Goal: Transaction & Acquisition: Purchase product/service

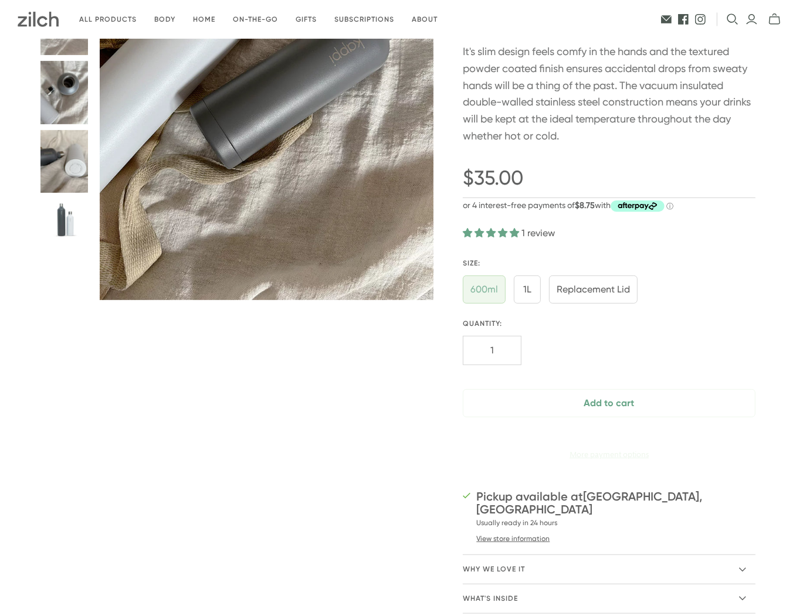
scroll to position [232, 0]
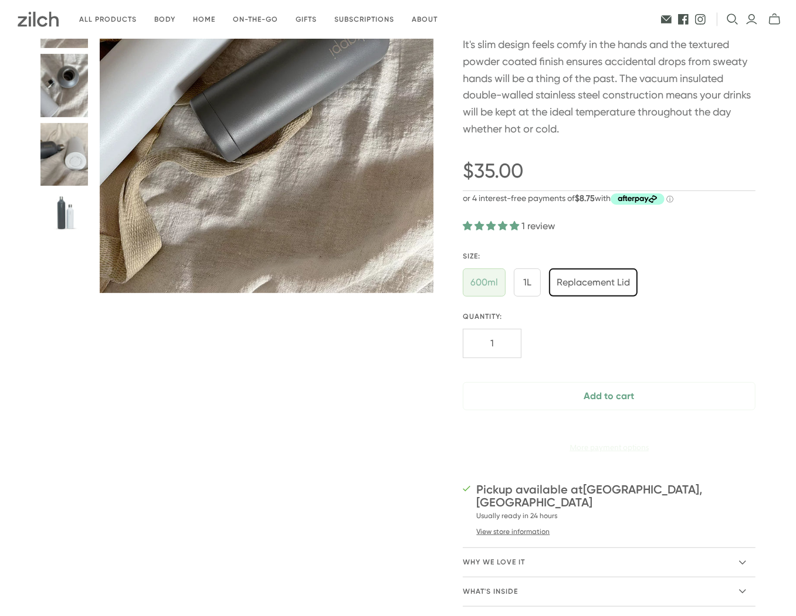
click at [605, 279] on input "Replacement Lid" at bounding box center [593, 283] width 89 height 28
radio input "true"
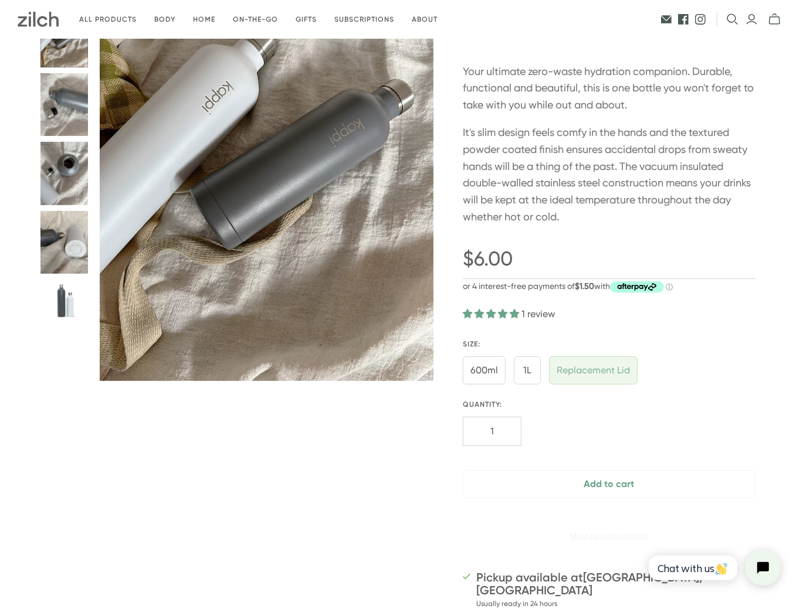
scroll to position [145, 0]
click at [526, 369] on input "1L" at bounding box center [527, 370] width 27 height 28
radio input "true"
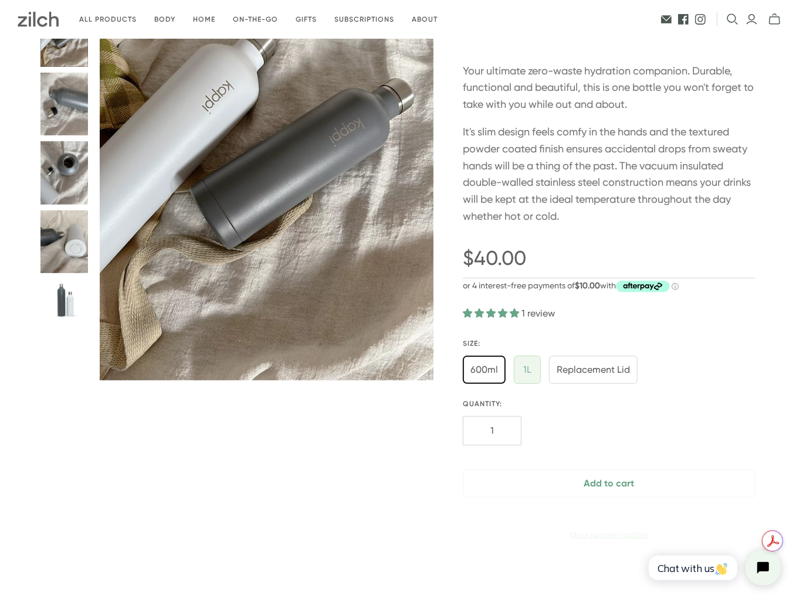
click at [487, 369] on input "600ml" at bounding box center [484, 370] width 43 height 28
radio input "true"
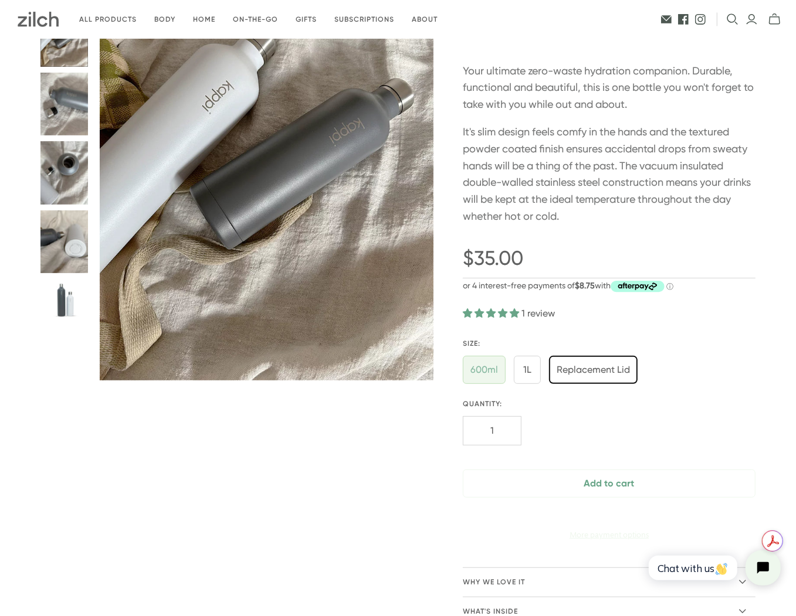
drag, startPoint x: 582, startPoint y: 373, endPoint x: 663, endPoint y: 378, distance: 81.1
click at [582, 373] on input "Replacement Lid" at bounding box center [593, 370] width 89 height 28
radio input "true"
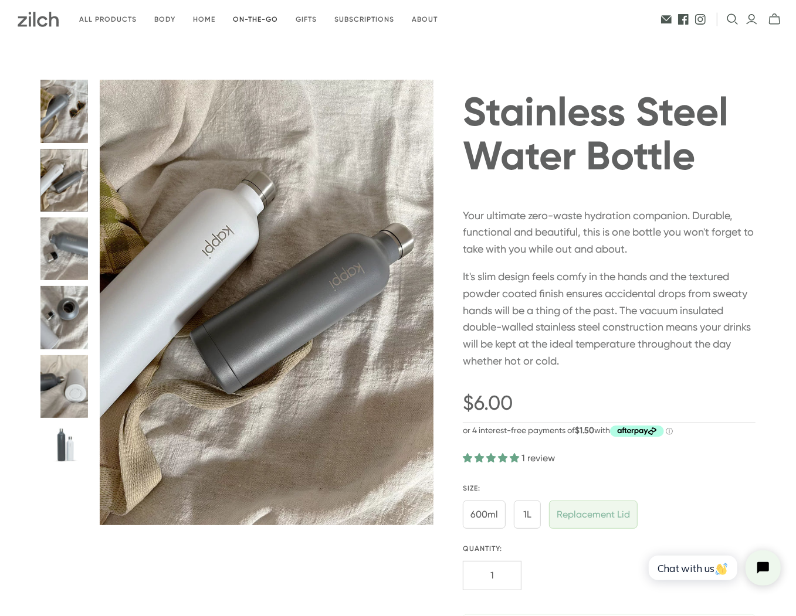
click at [247, 16] on link "On-the-go" at bounding box center [255, 20] width 63 height 28
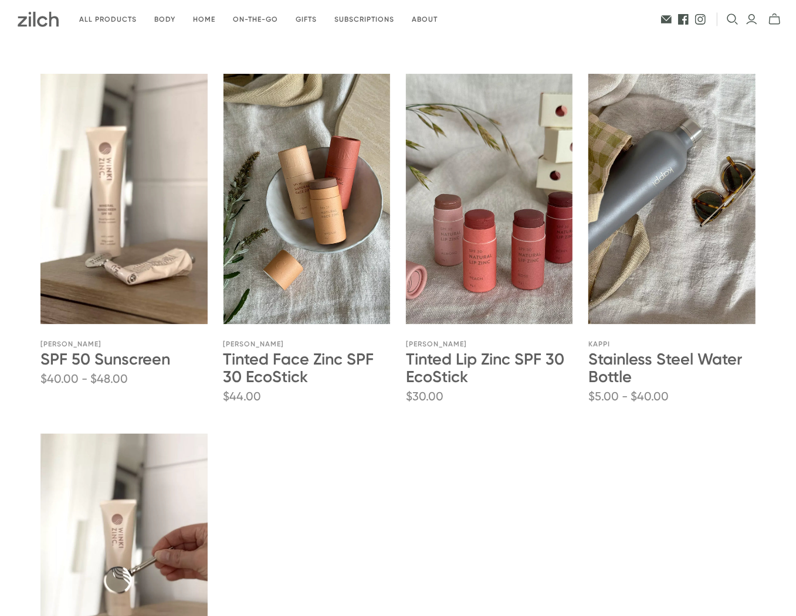
scroll to position [152, 0]
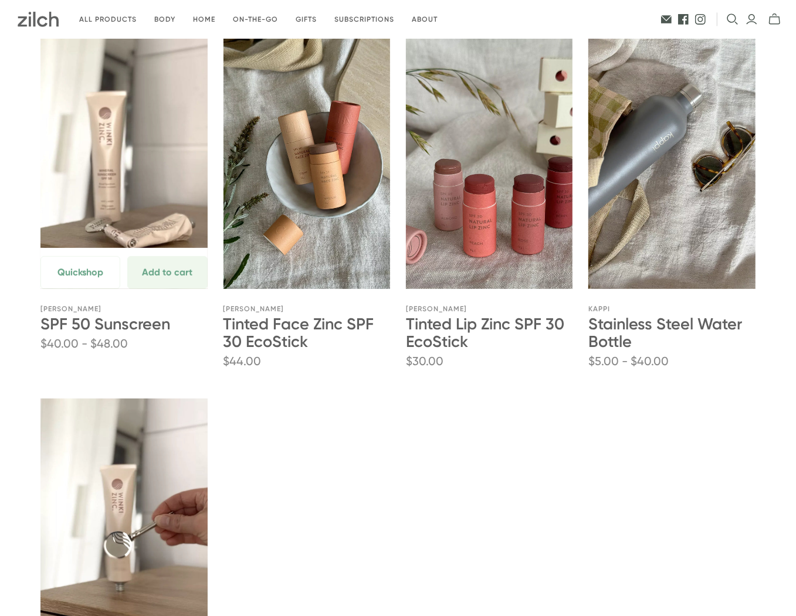
click at [100, 154] on link "SPF 50 Sunscreen" at bounding box center [123, 164] width 167 height 250
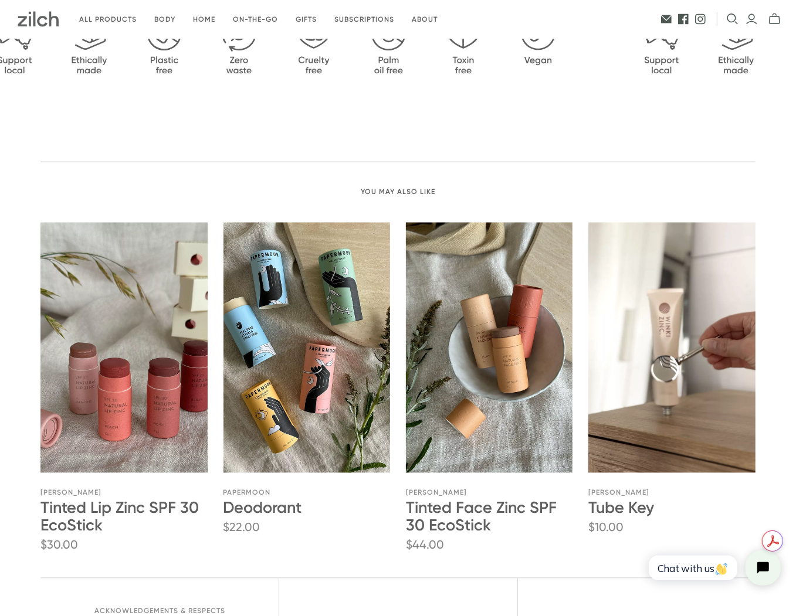
scroll to position [1344, 0]
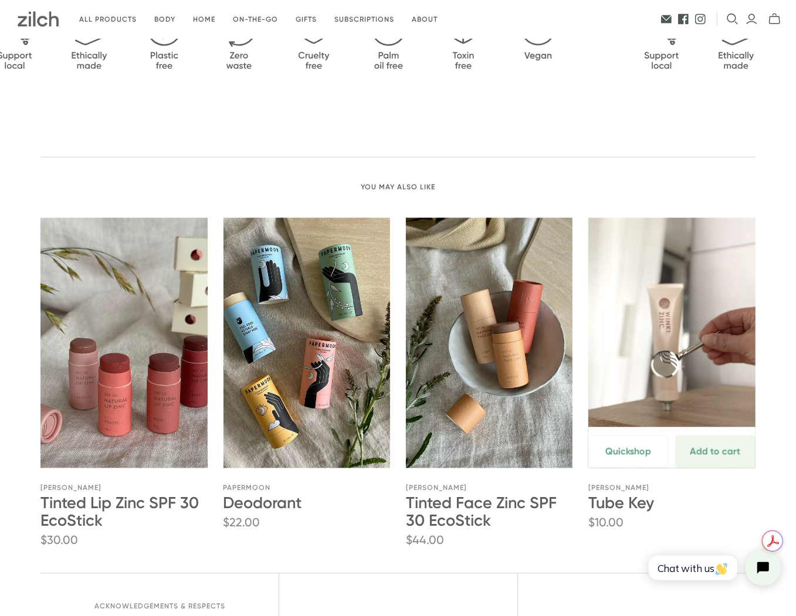
click at [671, 440] on div "Quickshop Add to cart Unavailable" at bounding box center [671, 452] width 167 height 33
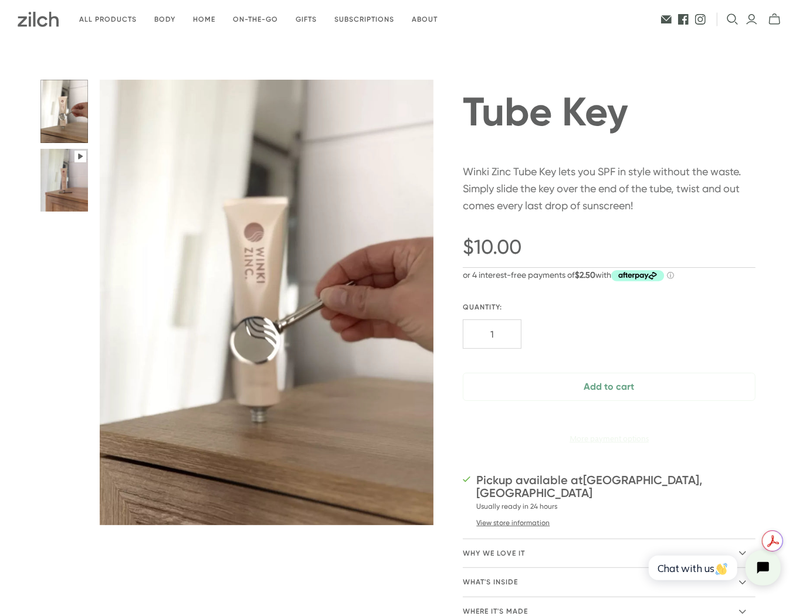
click at [69, 185] on button "Tube Key thumbnail" at bounding box center [64, 180] width 48 height 63
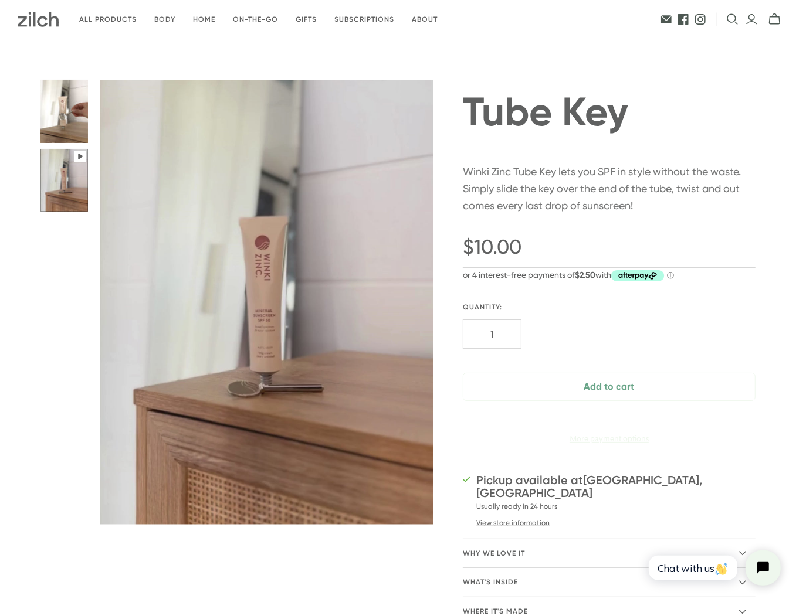
type input "97.32"
